Goal: Task Accomplishment & Management: Use online tool/utility

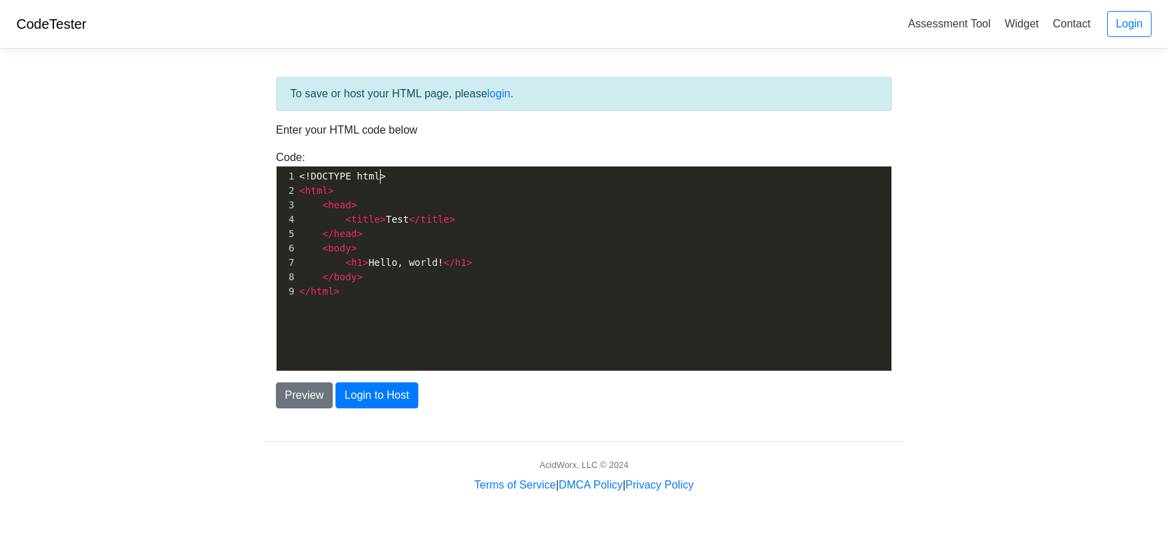
click at [382, 179] on span "<!DOCTYPE html>" at bounding box center [342, 176] width 86 height 11
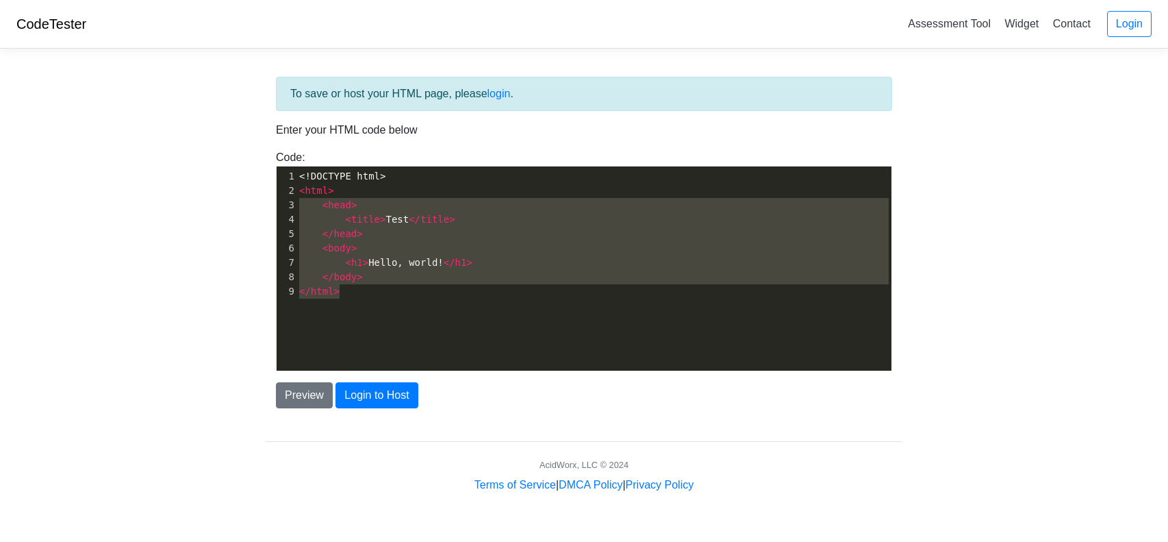
type textarea "<!DOCTYPE html> <html> <head> <title>Test</title> </head> <body> <h1>Hello, wor…"
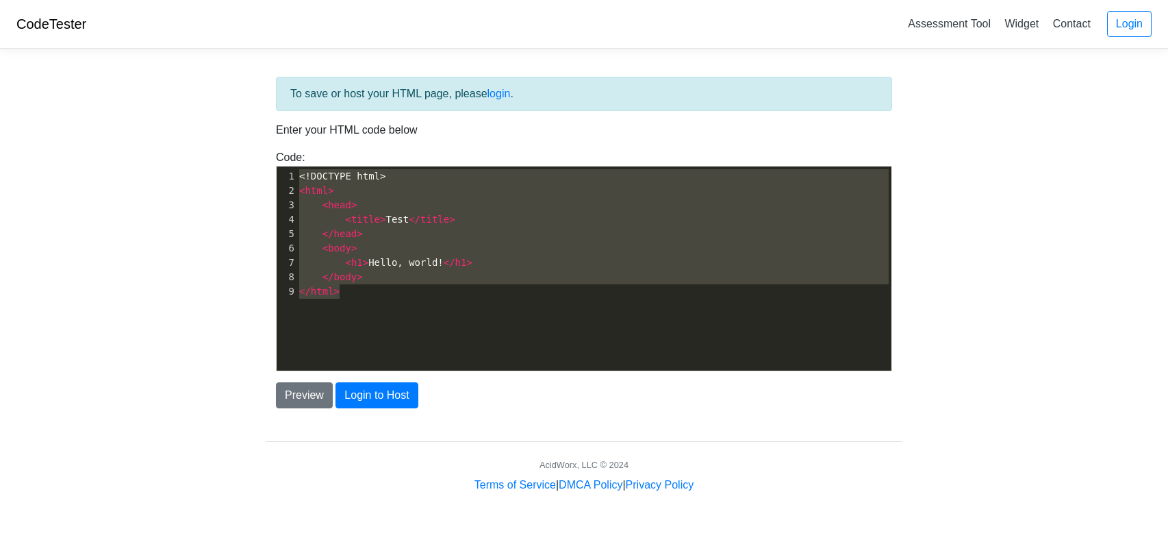
drag, startPoint x: 394, startPoint y: 299, endPoint x: 286, endPoint y: 171, distance: 167.2
click at [297, 171] on div "x 1 <!DOCTYPE html> 2 < html > 3 < head > 4 < title > Test </ title > 5 </ head…" at bounding box center [594, 233] width 595 height 135
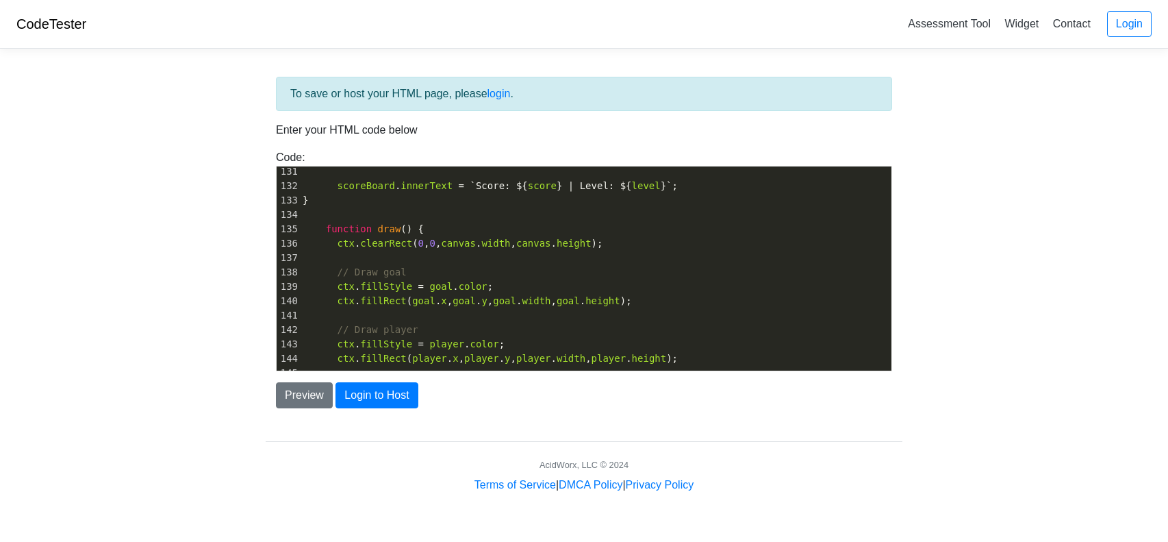
scroll to position [2489, 0]
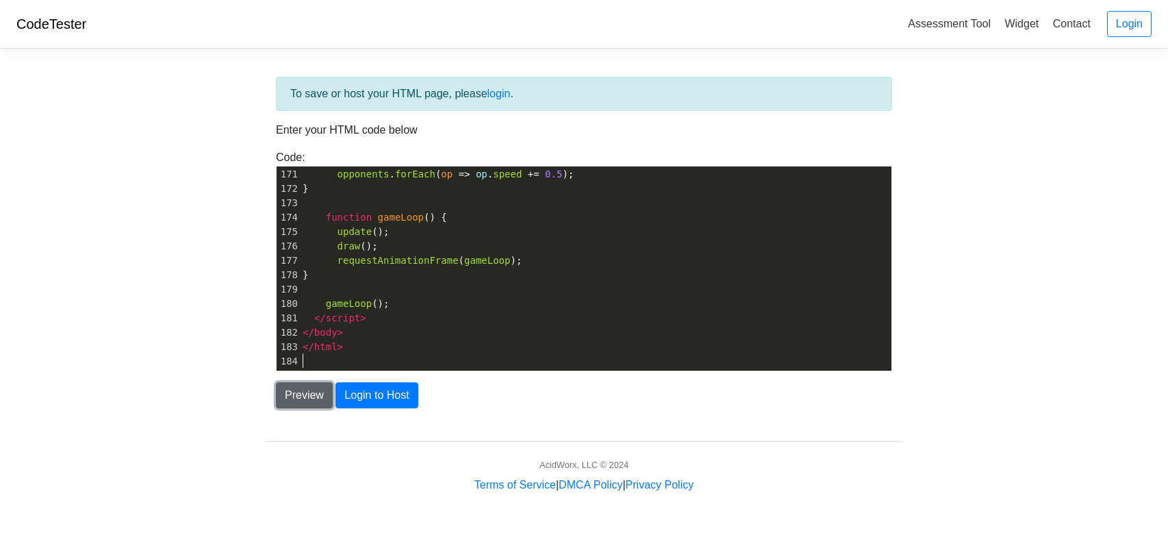
click at [303, 390] on button "Preview" at bounding box center [304, 395] width 57 height 26
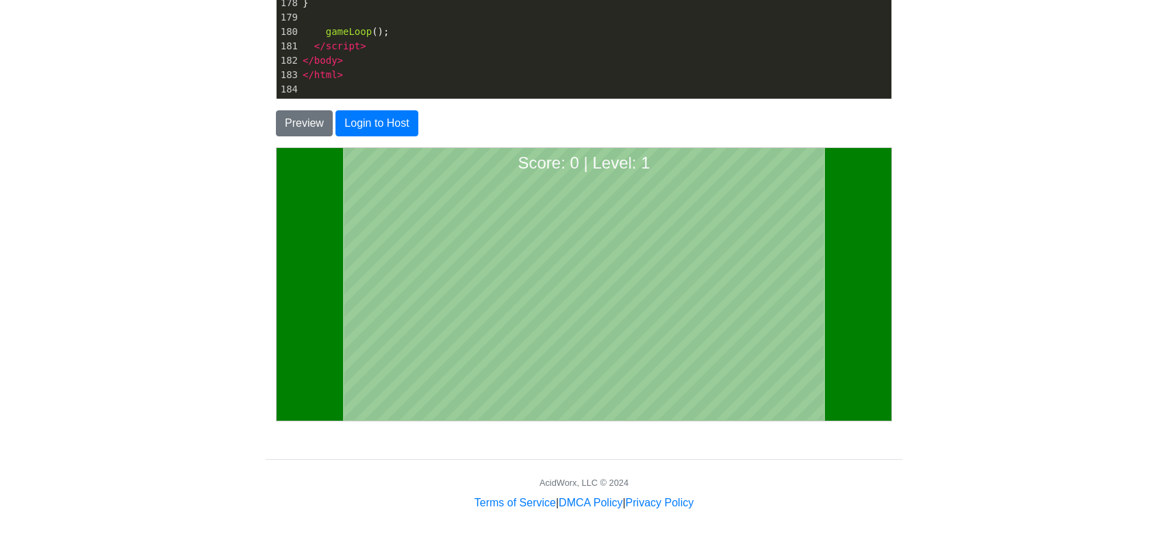
scroll to position [273, 0]
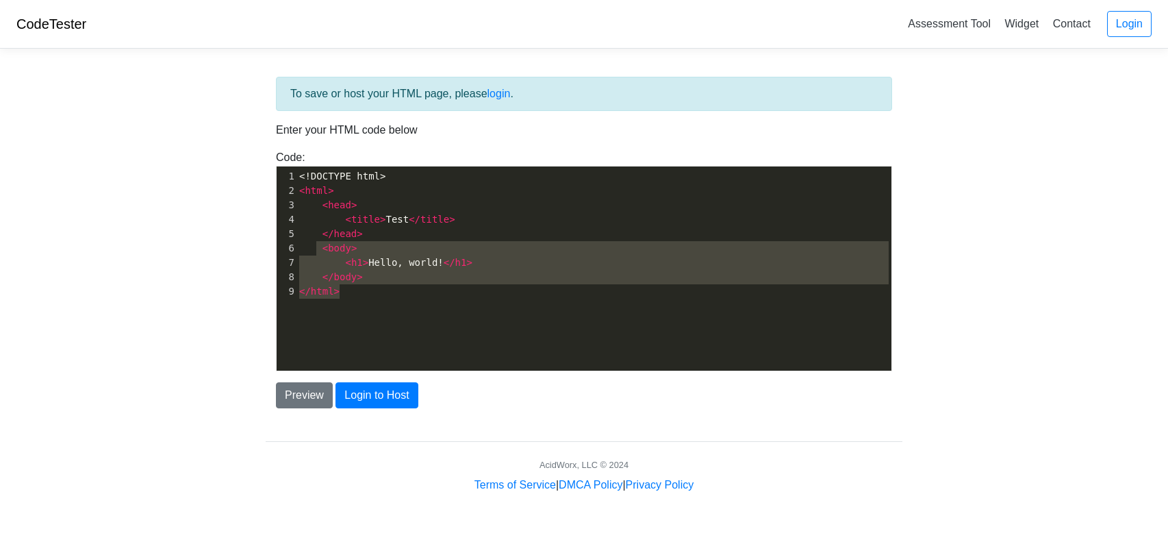
scroll to position [5, 0]
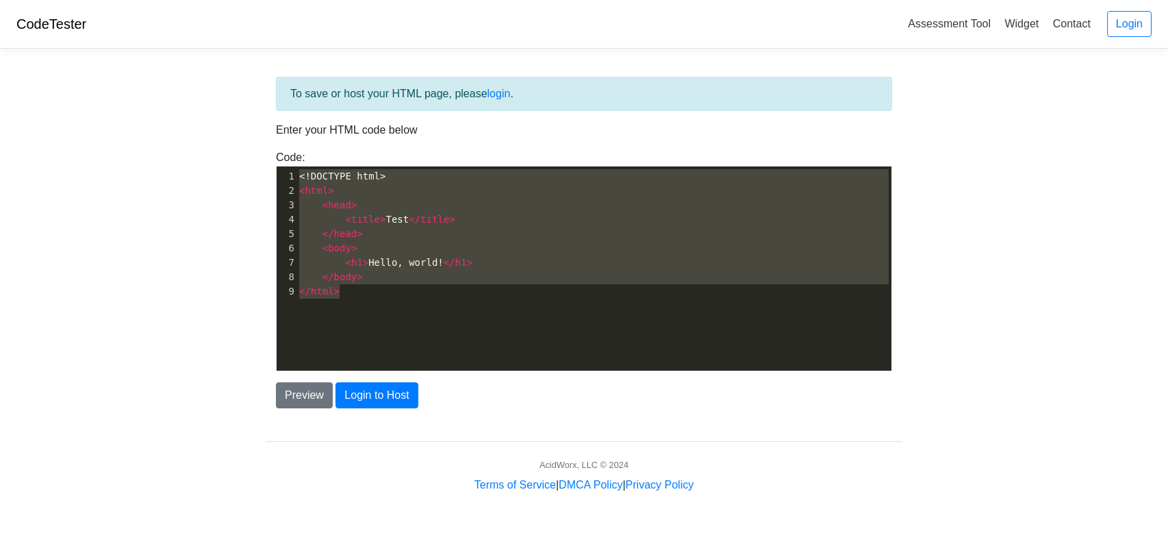
type textarea "<!DOCTYPE html> <html> <head> <title>Test</title> </head> <body> <h1>Hello, wor…"
drag, startPoint x: 398, startPoint y: 288, endPoint x: 278, endPoint y: 173, distance: 165.7
click at [297, 173] on div "1 <!DOCTYPE html> 2 < html > 3 < head > 4 < title > Test </ title > 5 </ head >…" at bounding box center [594, 233] width 595 height 129
click at [278, 173] on div "1" at bounding box center [287, 176] width 20 height 14
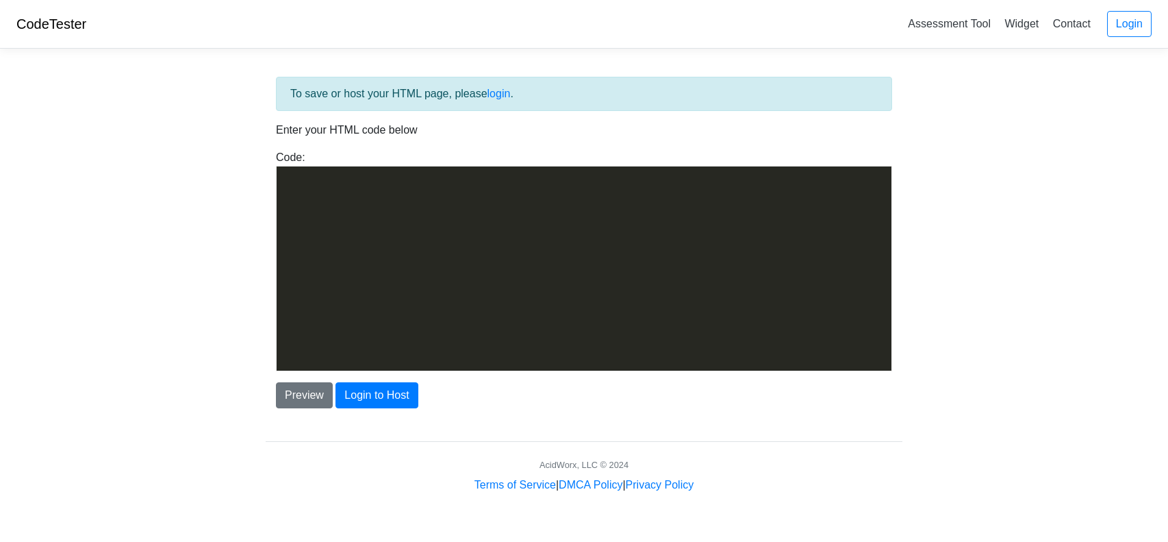
scroll to position [3267, 0]
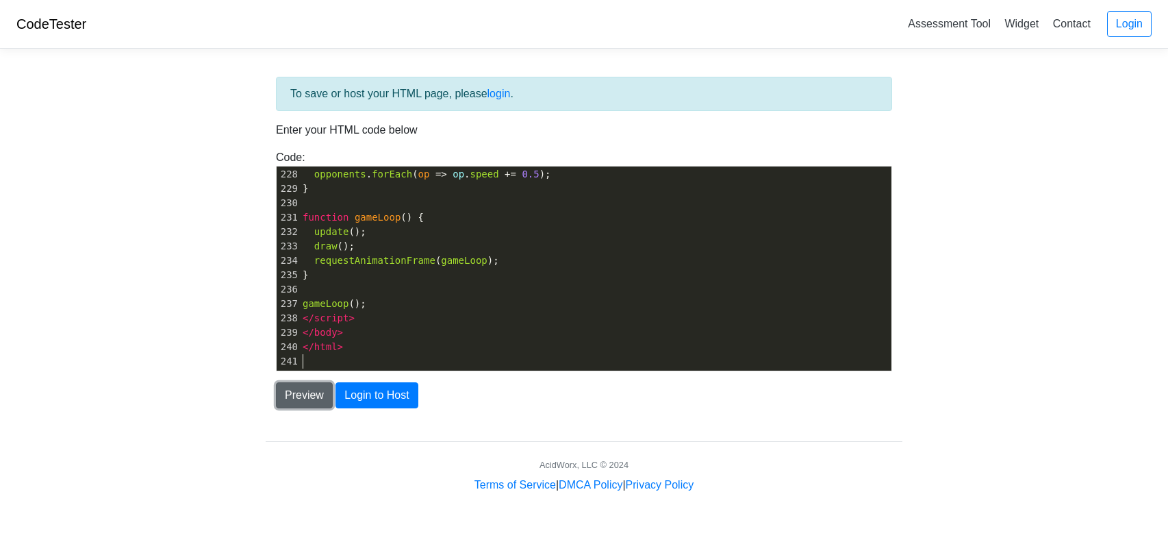
click at [305, 388] on button "Preview" at bounding box center [304, 395] width 57 height 26
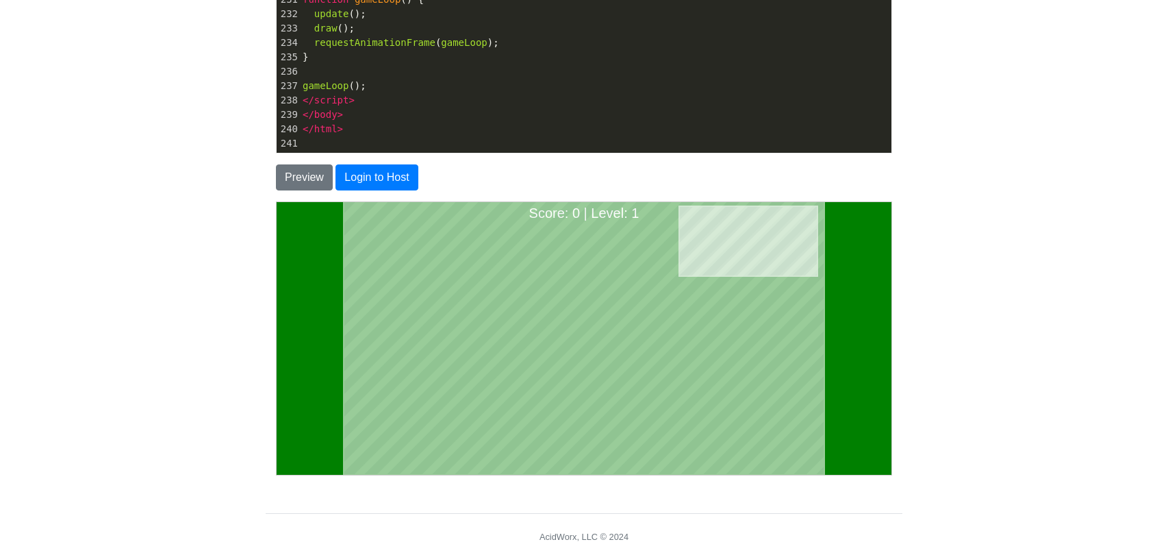
scroll to position [218, 0]
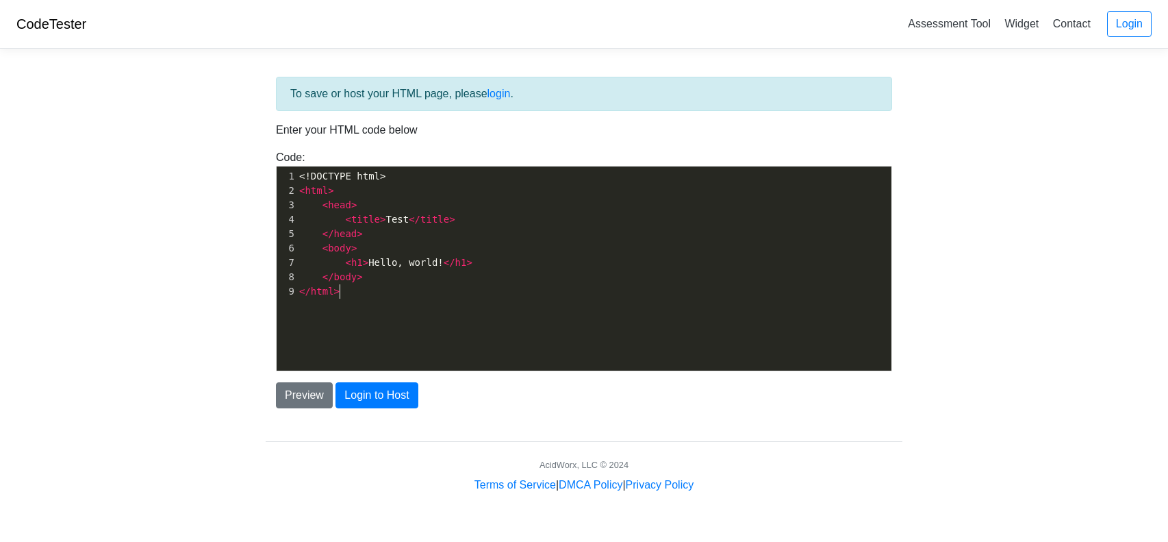
scroll to position [5, 0]
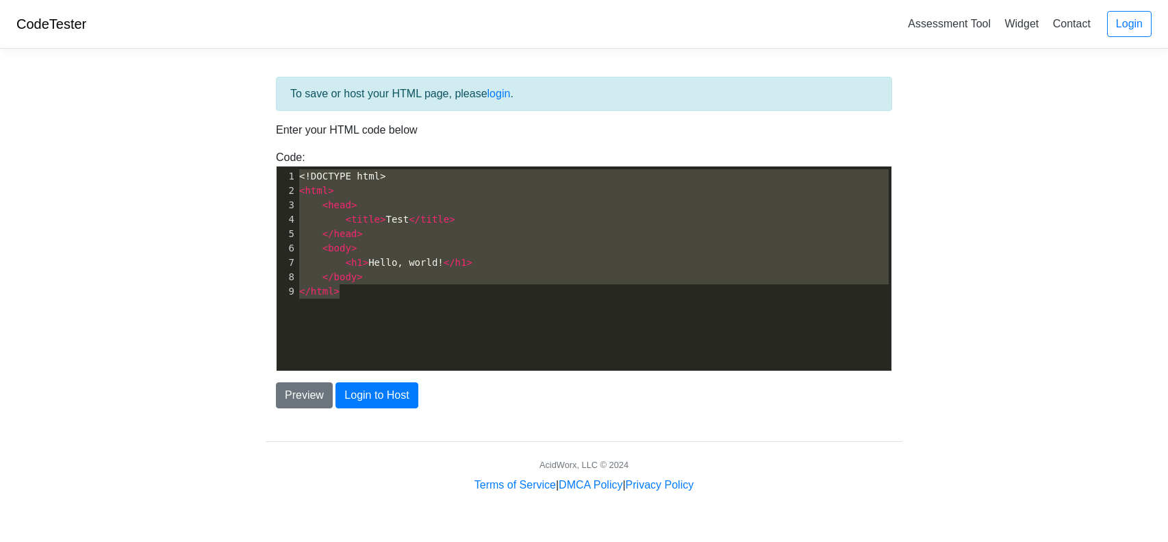
type textarea "<!DOCTYPE html> <html> <head> <title>Test</title> </head> <body> <h1>Hello, wor…"
drag, startPoint x: 384, startPoint y: 306, endPoint x: 298, endPoint y: 166, distance: 163.9
click at [298, 166] on div "x 1 <!DOCTYPE html> 2 < html > 3 < head > 4 < title > Test </ title > 5 </ head…" at bounding box center [595, 278] width 636 height 225
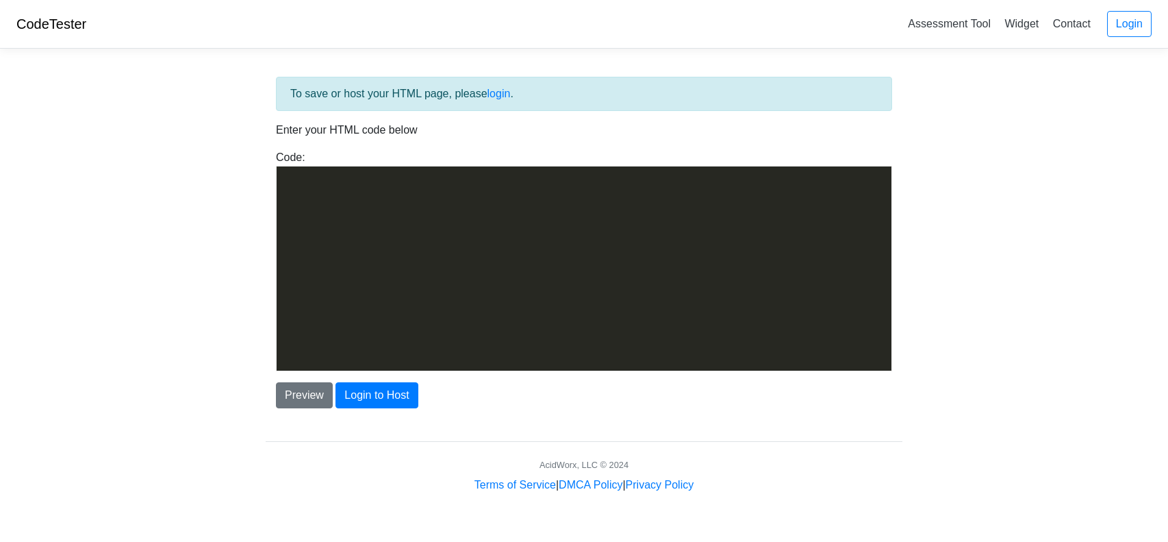
scroll to position [3857, 0]
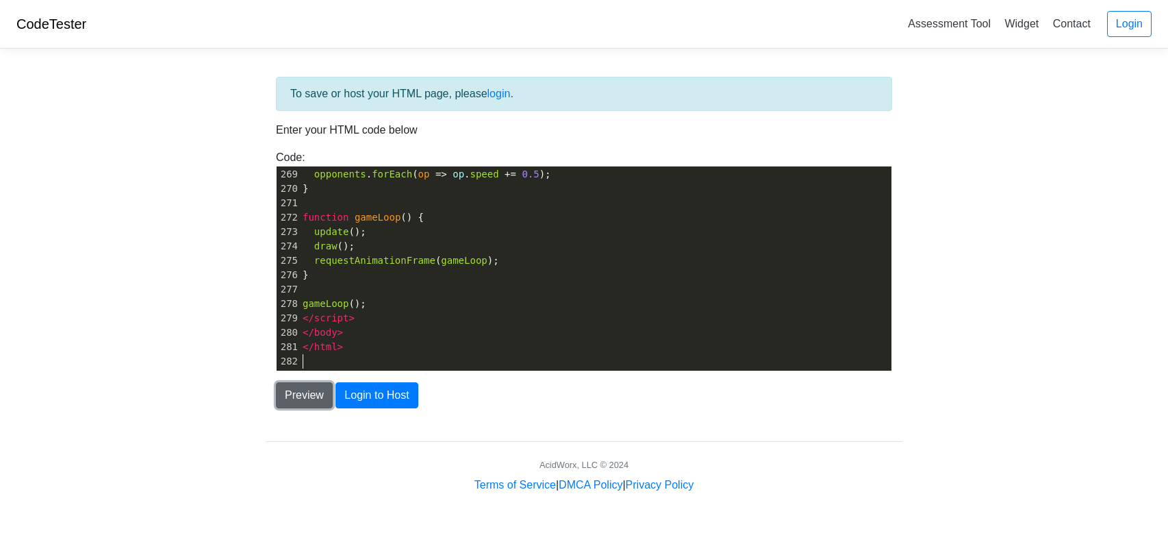
click at [312, 395] on button "Preview" at bounding box center [304, 395] width 57 height 26
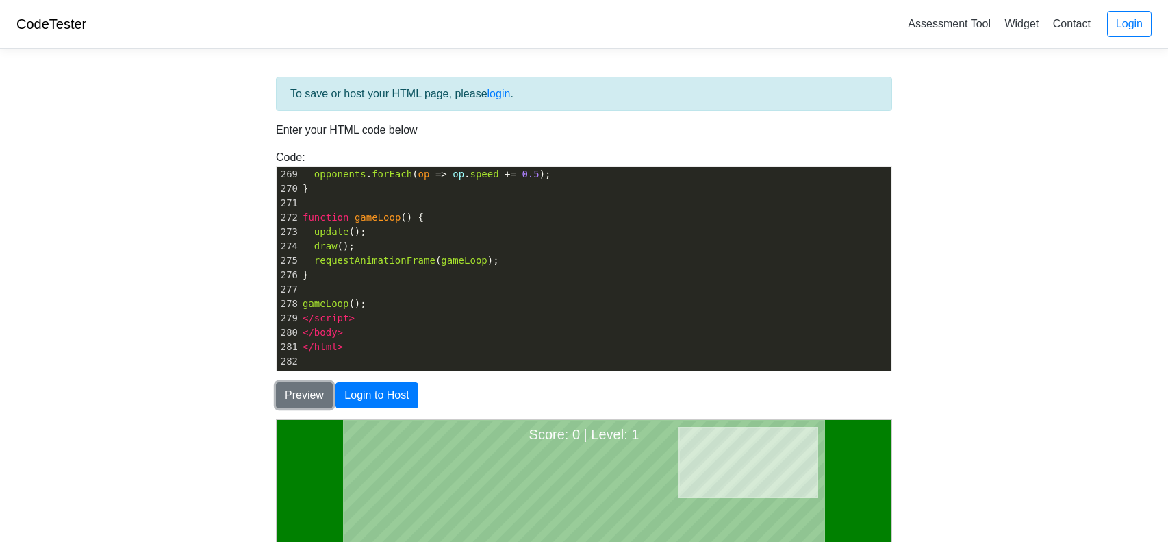
scroll to position [273, 0]
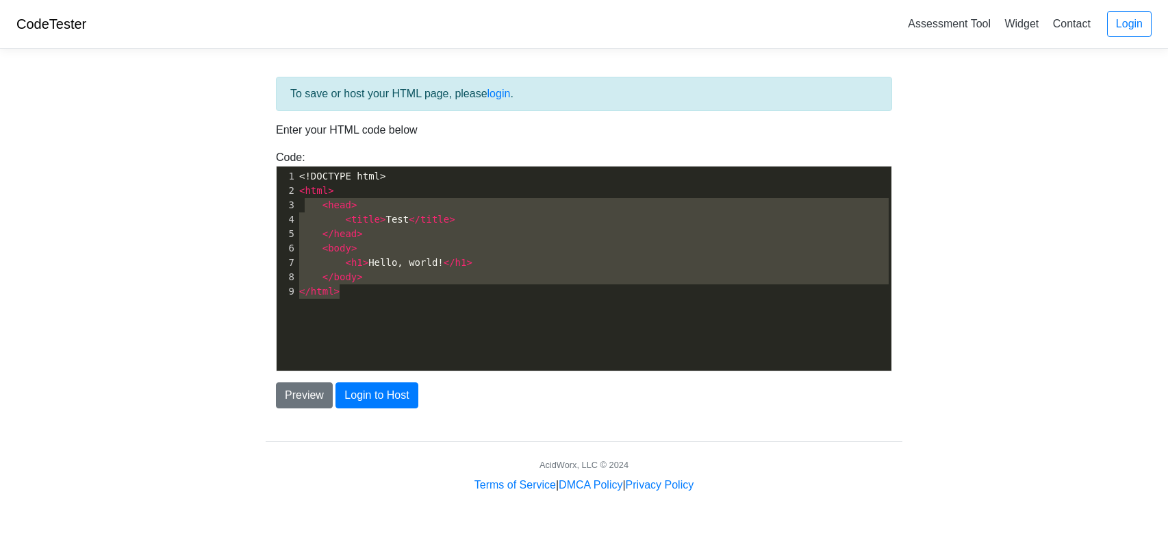
scroll to position [5, 0]
type textarea "<!DOCTYPE html> <html> <head> <title>Test</title> </head> <body> <h1>Hello, wor…"
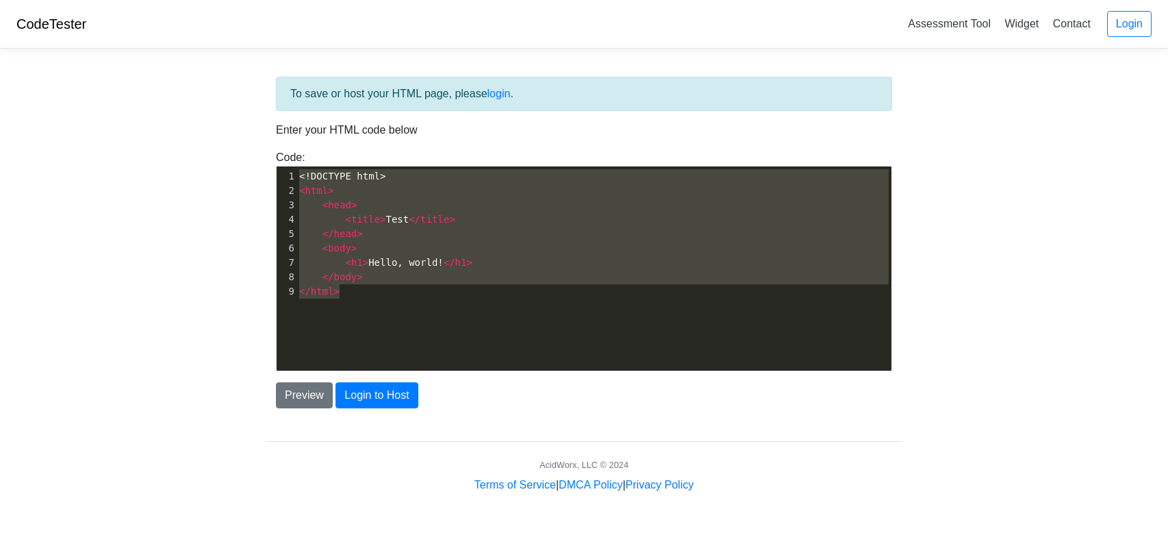
drag, startPoint x: 383, startPoint y: 288, endPoint x: 292, endPoint y: 162, distance: 154.5
click at [292, 162] on div "Code: <!DOCTYPE html> <html> <head> <title>Test</title> </head> <body> <h1>Hell…" at bounding box center [584, 260] width 637 height 222
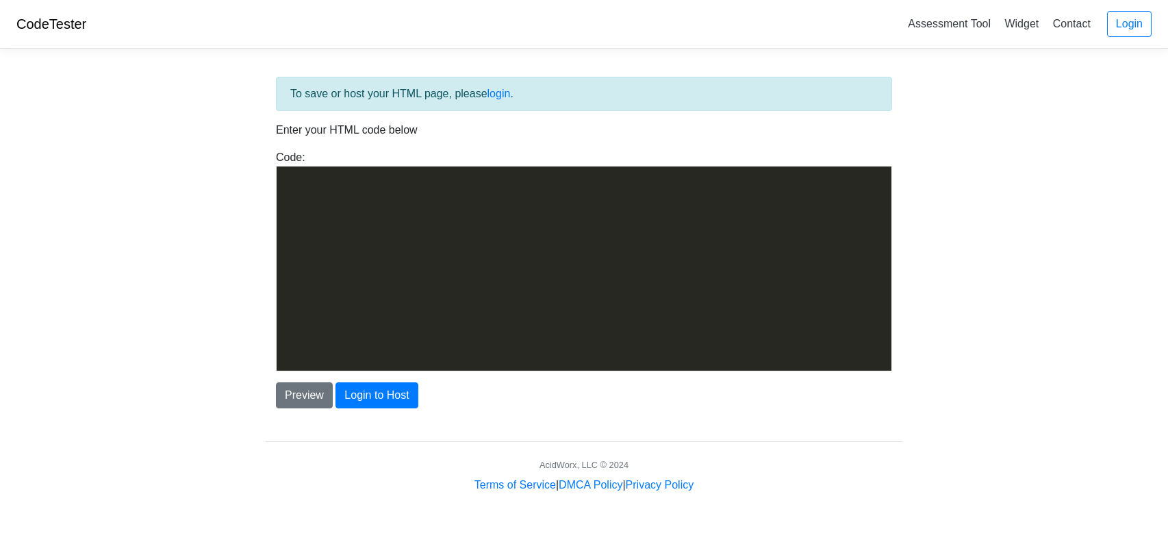
scroll to position [4245, 0]
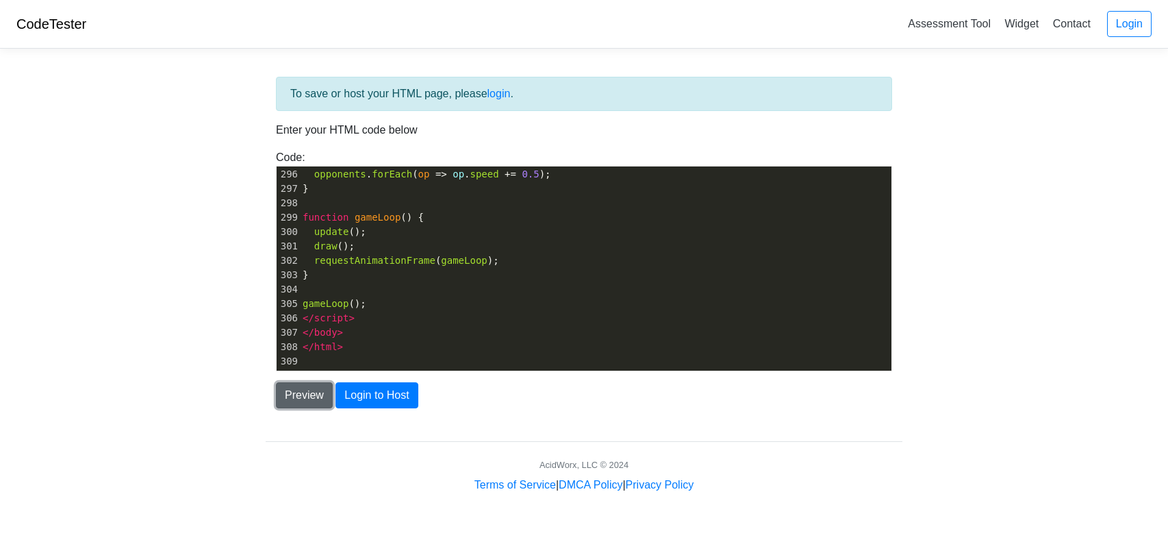
click at [309, 399] on button "Preview" at bounding box center [304, 395] width 57 height 26
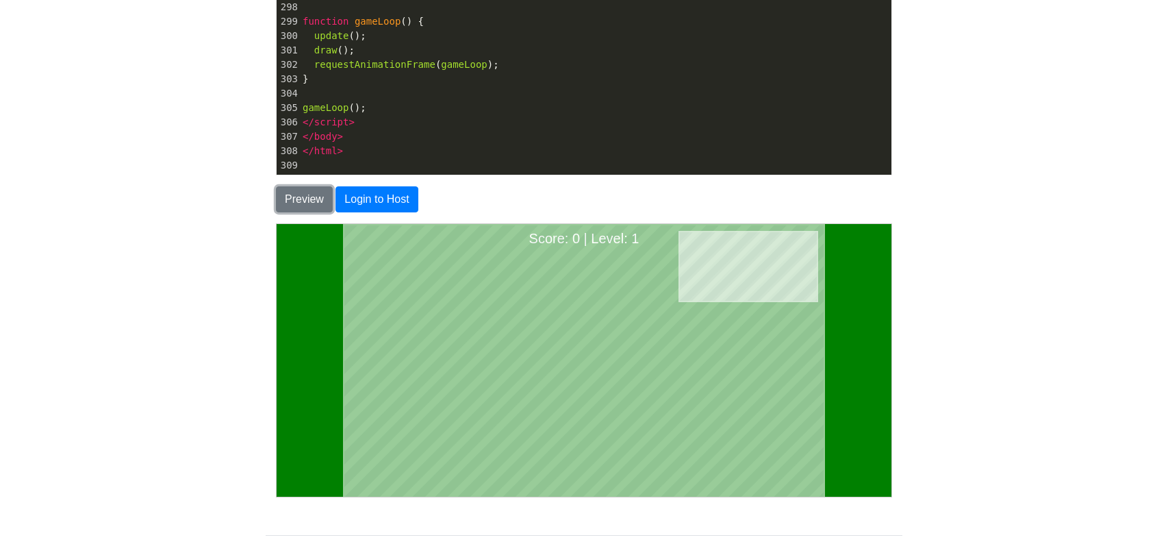
scroll to position [199, 0]
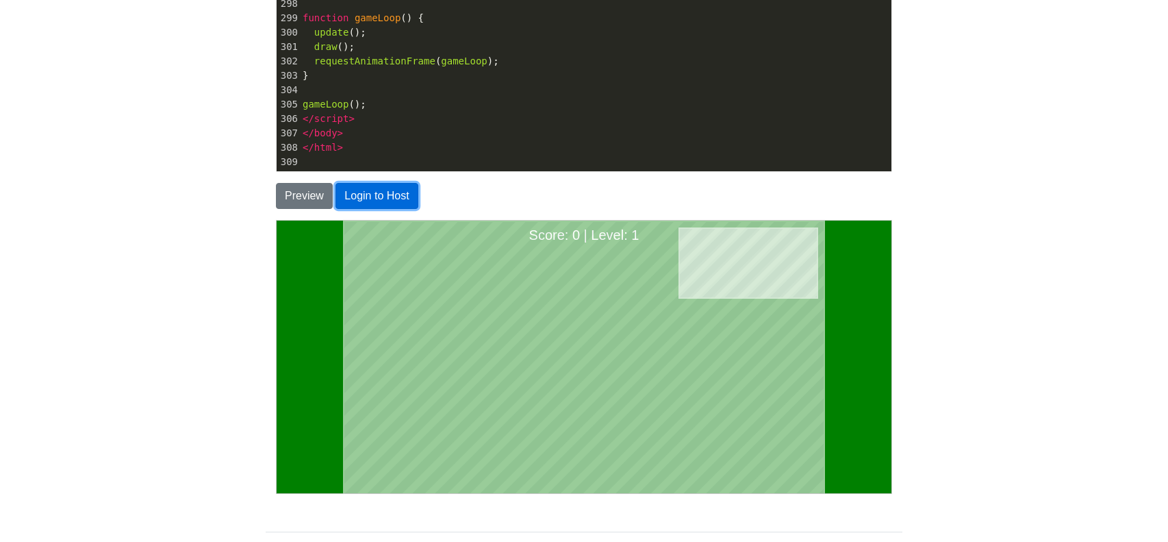
click at [408, 187] on button "Login to Host" at bounding box center [377, 196] width 82 height 26
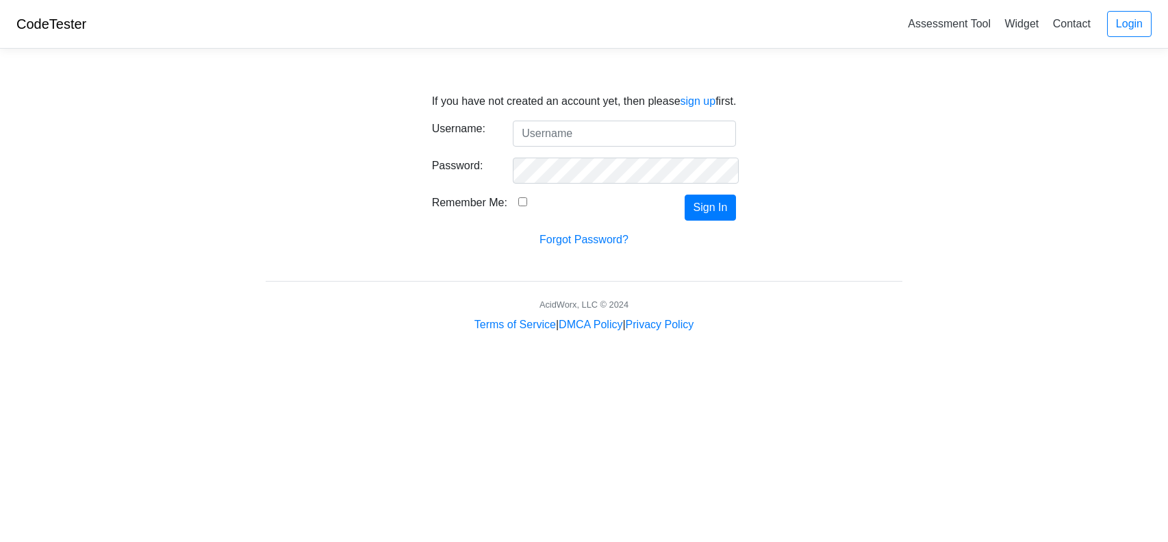
type input "a"
type input "[EMAIL_ADDRESS][DOMAIN_NAME]"
click at [722, 212] on button "Sign In" at bounding box center [711, 208] width 52 height 26
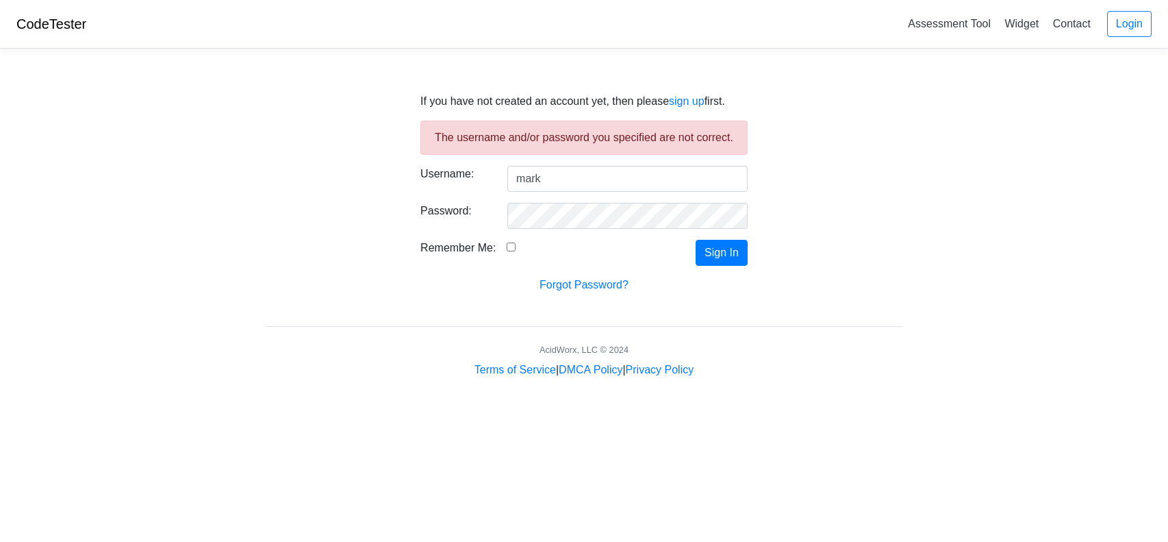
type input "markdnyce@gmail.com"
click at [704, 240] on button "Sign In" at bounding box center [722, 253] width 52 height 26
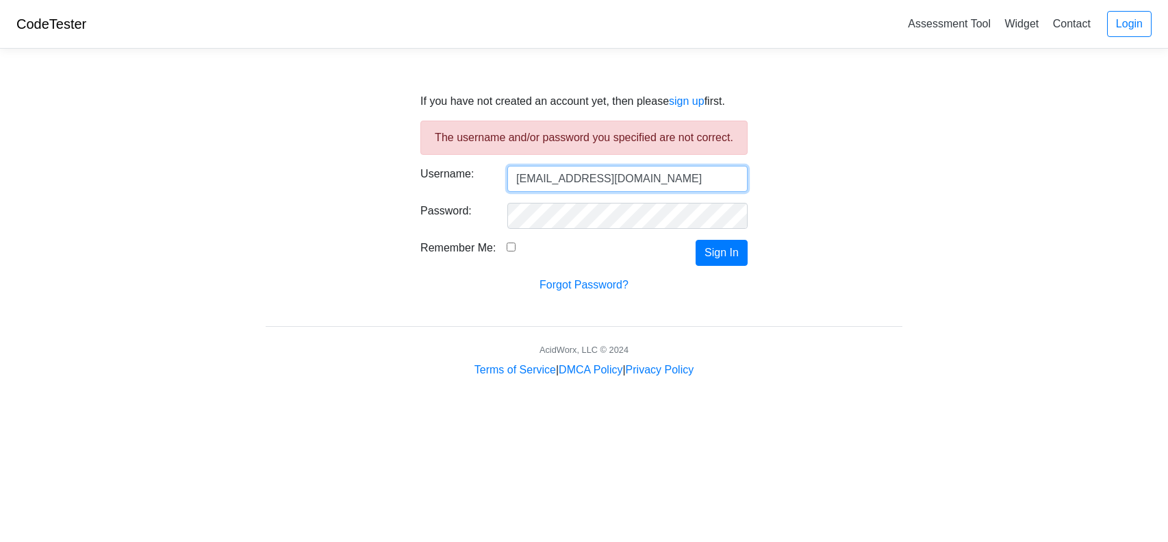
type input "[EMAIL_ADDRESS][DOMAIN_NAME]"
click at [696, 240] on button "Sign In" at bounding box center [722, 253] width 52 height 26
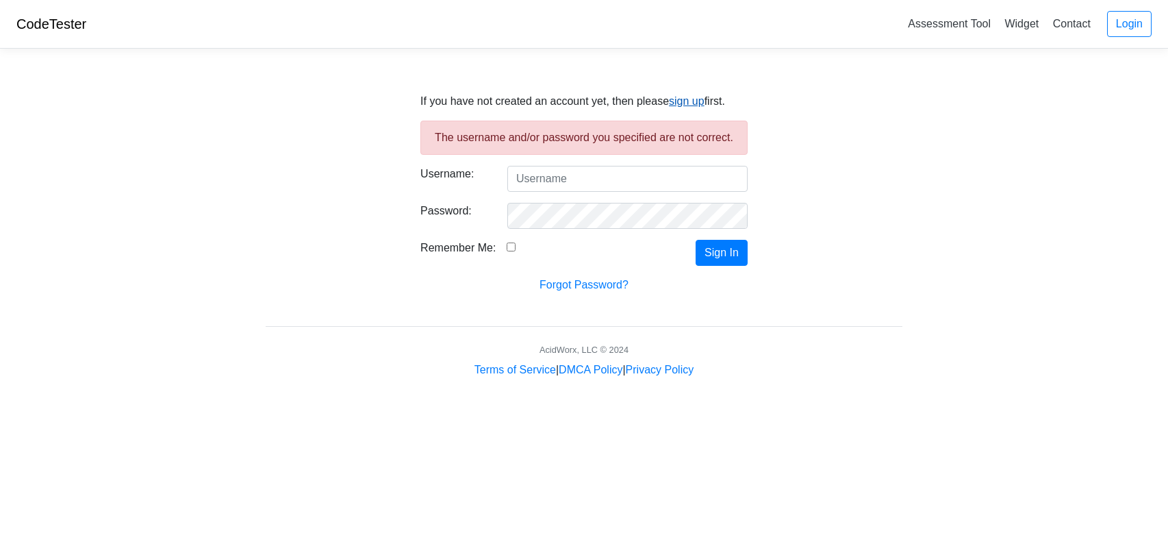
click at [693, 100] on link "sign up" at bounding box center [687, 101] width 36 height 12
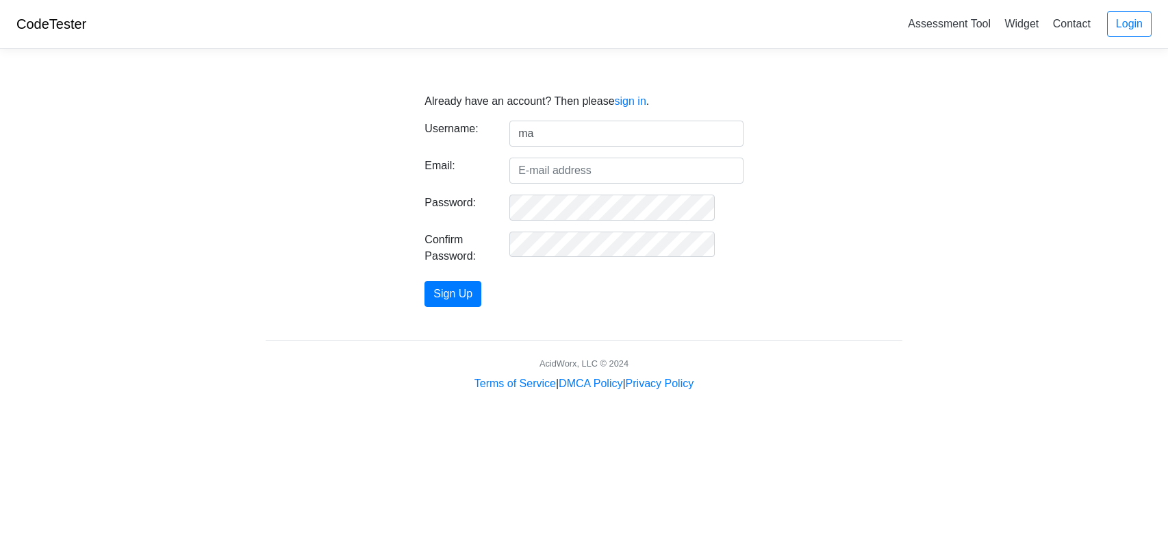
type input "[EMAIL_ADDRESS][DOMAIN_NAME]"
click at [598, 172] on input "Email:" at bounding box center [627, 171] width 234 height 26
type input "[EMAIL_ADDRESS][DOMAIN_NAME]"
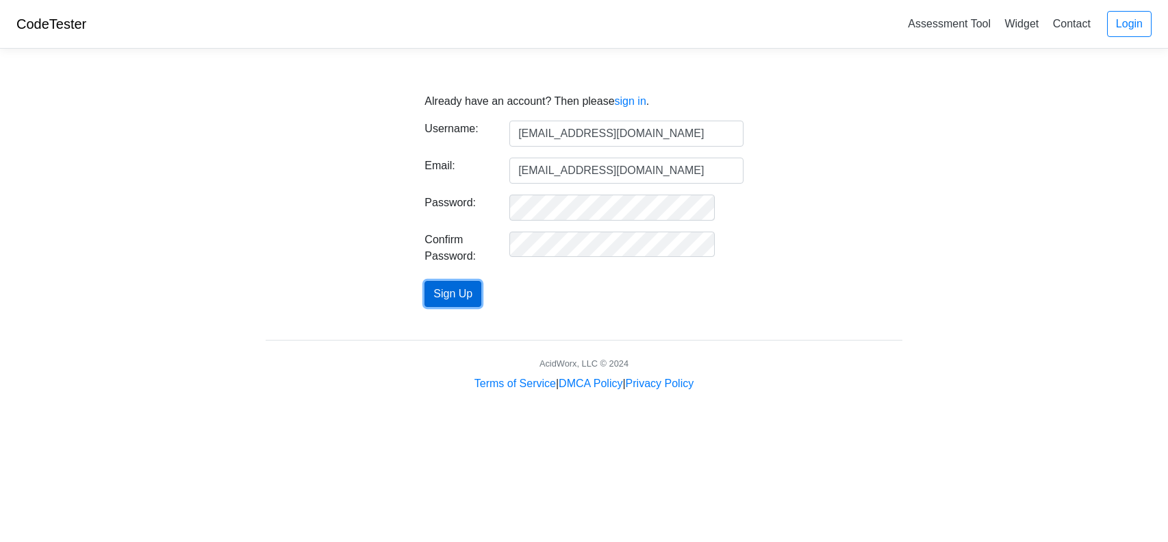
click at [464, 293] on button "Sign Up" at bounding box center [453, 294] width 57 height 26
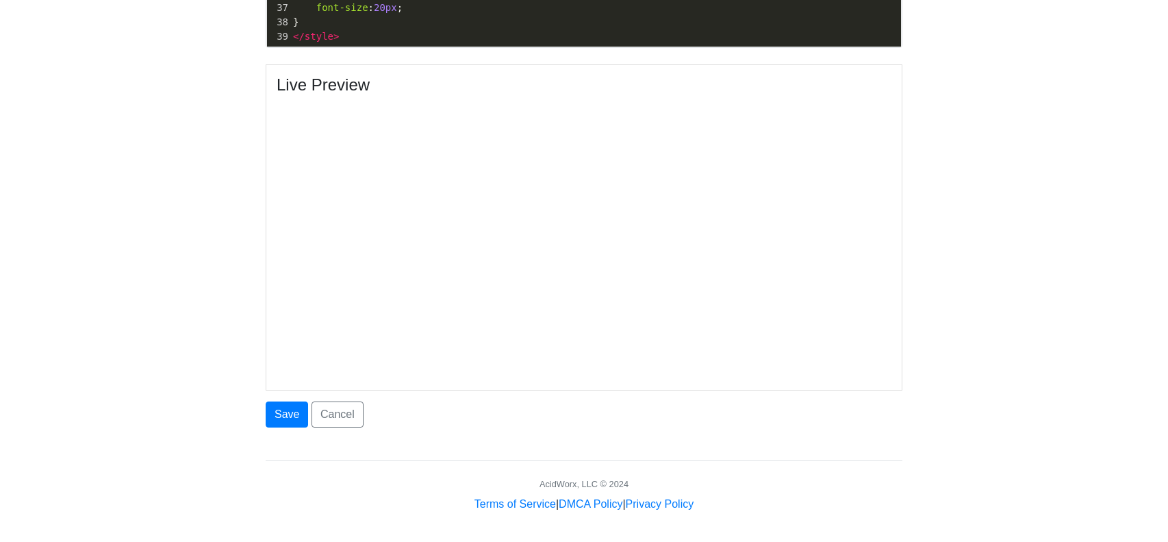
scroll to position [709, 0]
